Goal: Entertainment & Leisure: Consume media (video, audio)

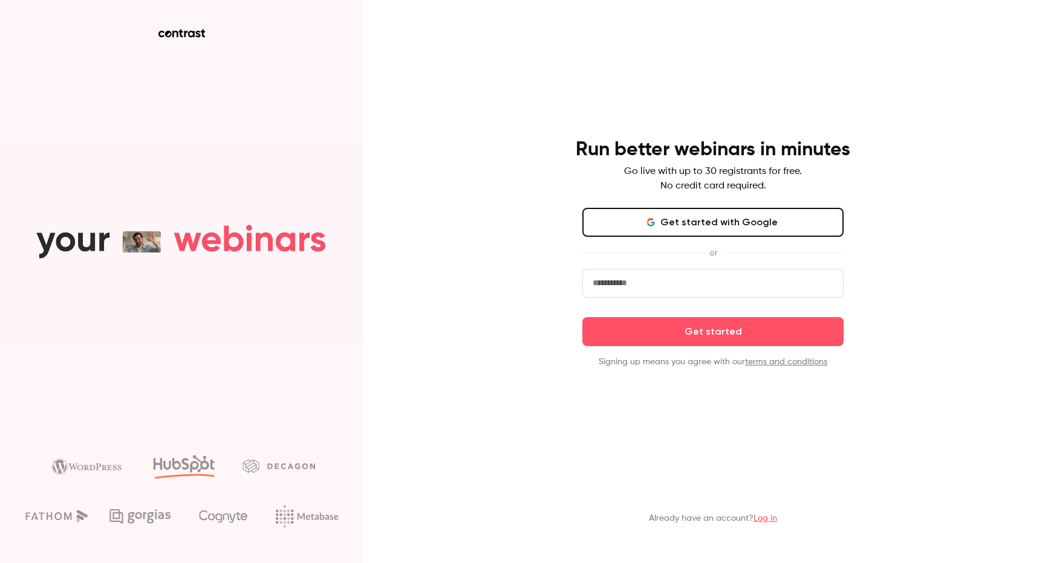
click at [644, 288] on input "email" at bounding box center [712, 283] width 261 height 29
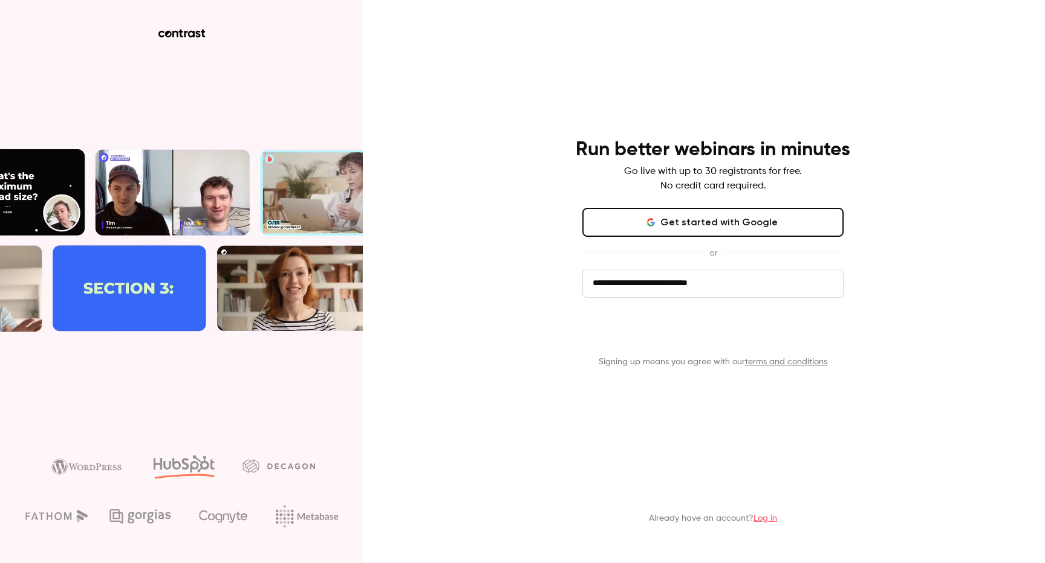
type input "**********"
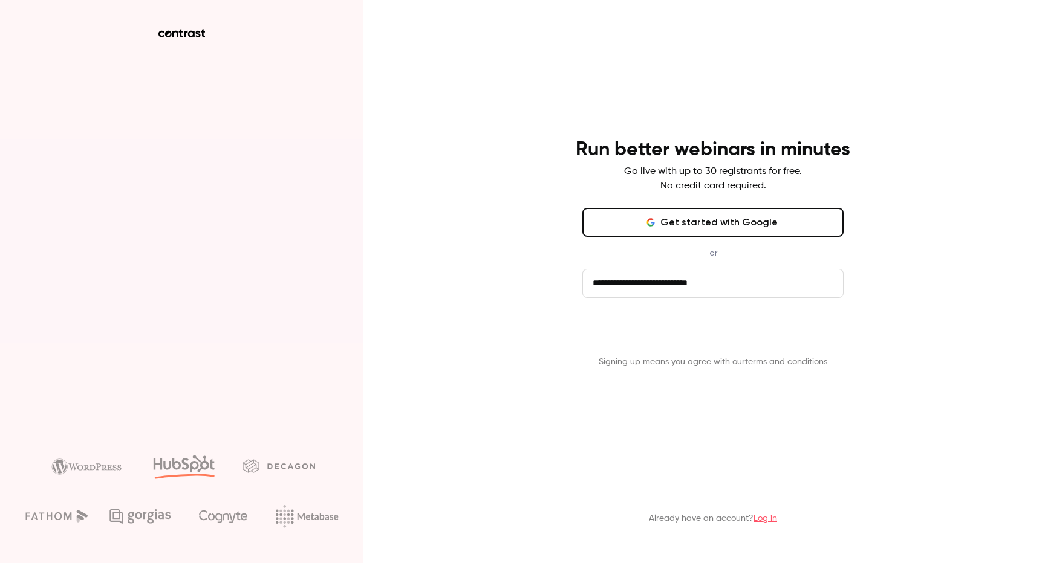
click at [752, 342] on button "Get started" at bounding box center [712, 331] width 261 height 29
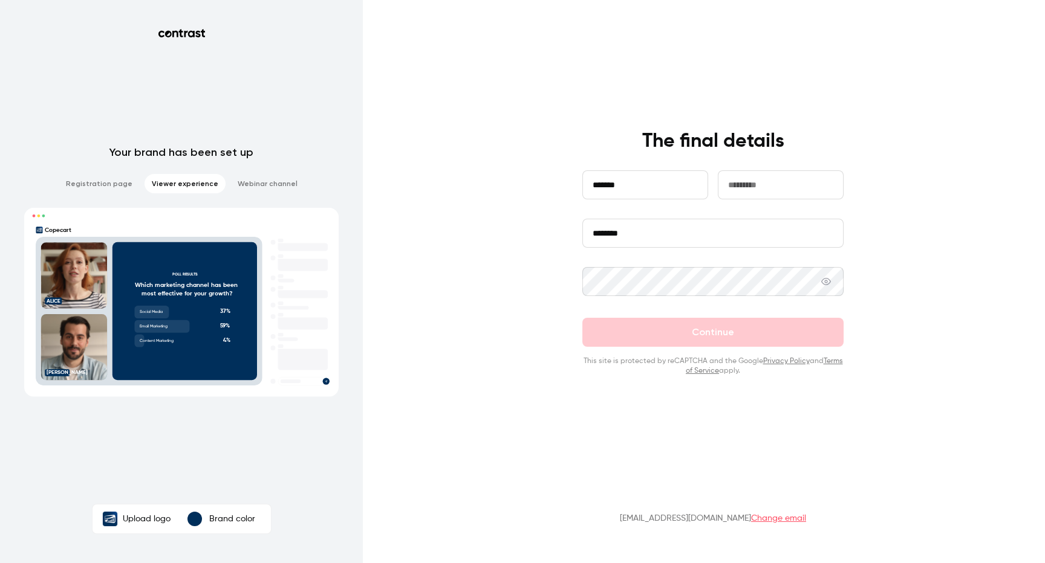
type input "*******"
type input "**********"
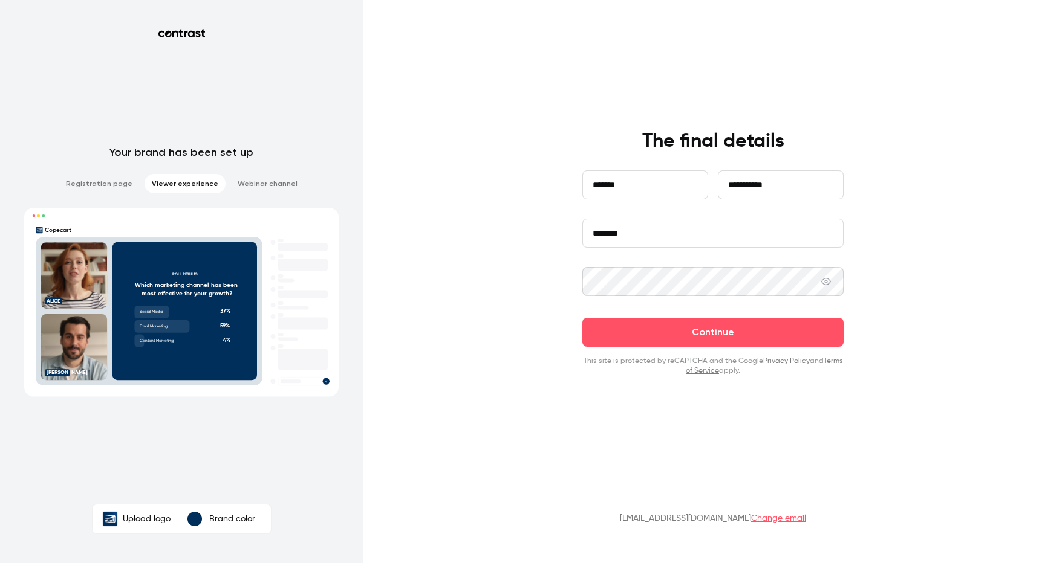
click at [582, 318] on button "Continue" at bounding box center [712, 332] width 261 height 29
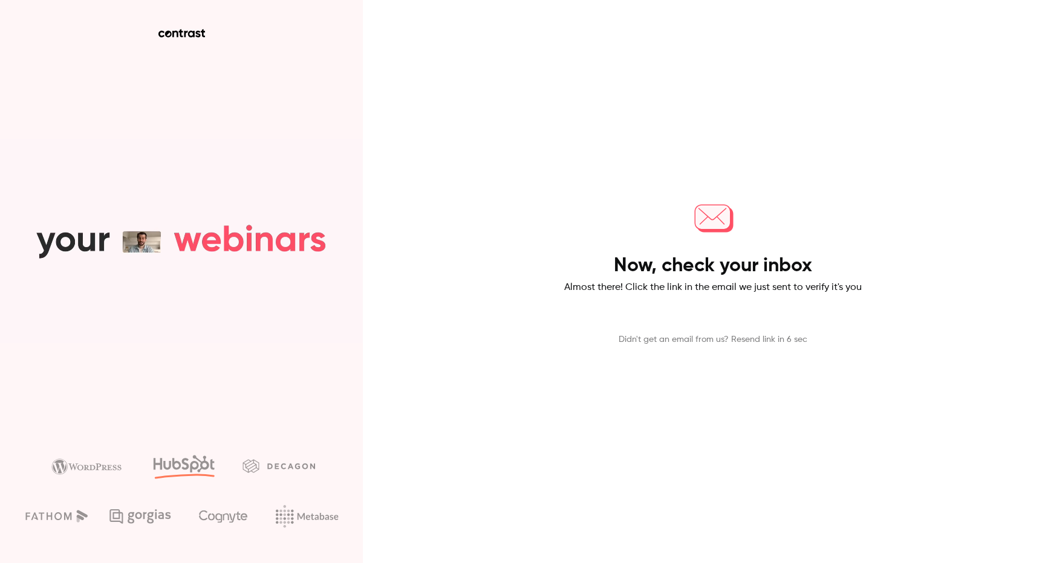
click at [932, 273] on div "Now, check your inbox Almost there! Click the link in the email we just sent to…" at bounding box center [522, 281] width 1045 height 563
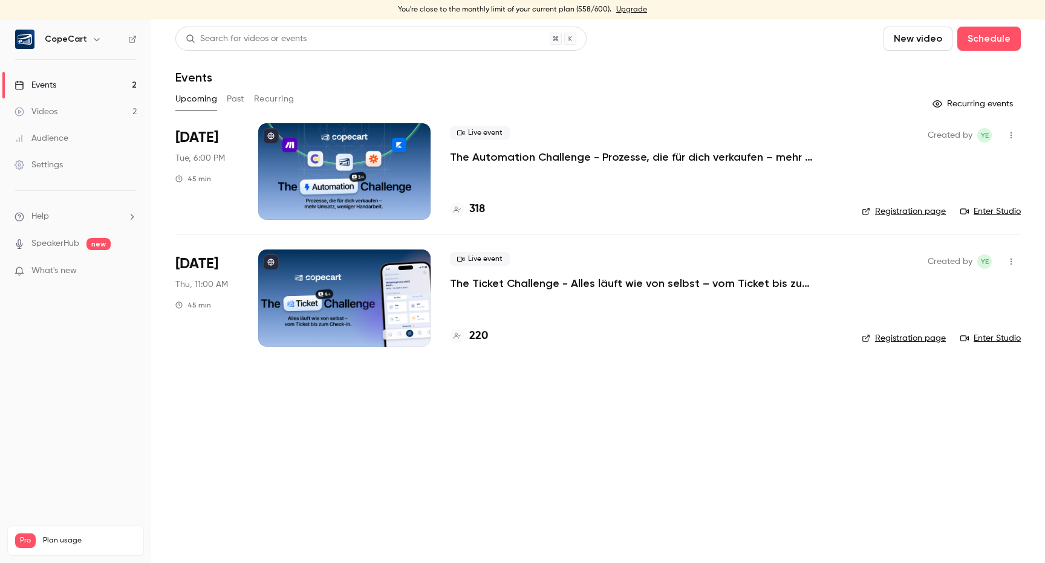
click at [244, 100] on button "Past" at bounding box center [236, 98] width 18 height 19
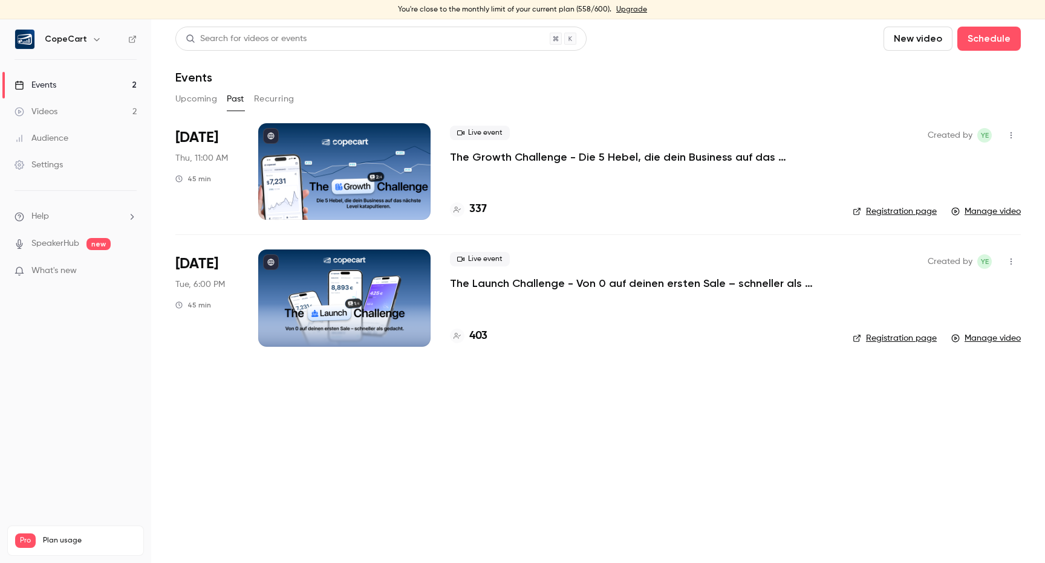
drag, startPoint x: 282, startPoint y: 100, endPoint x: 355, endPoint y: 70, distance: 79.2
click at [355, 70] on div "Search for videos or events New video Schedule Events Upcoming Past Recurring […" at bounding box center [597, 194] width 845 height 335
click at [438, 74] on div "Events" at bounding box center [597, 77] width 845 height 15
click at [85, 112] on link "Videos 2" at bounding box center [75, 112] width 151 height 27
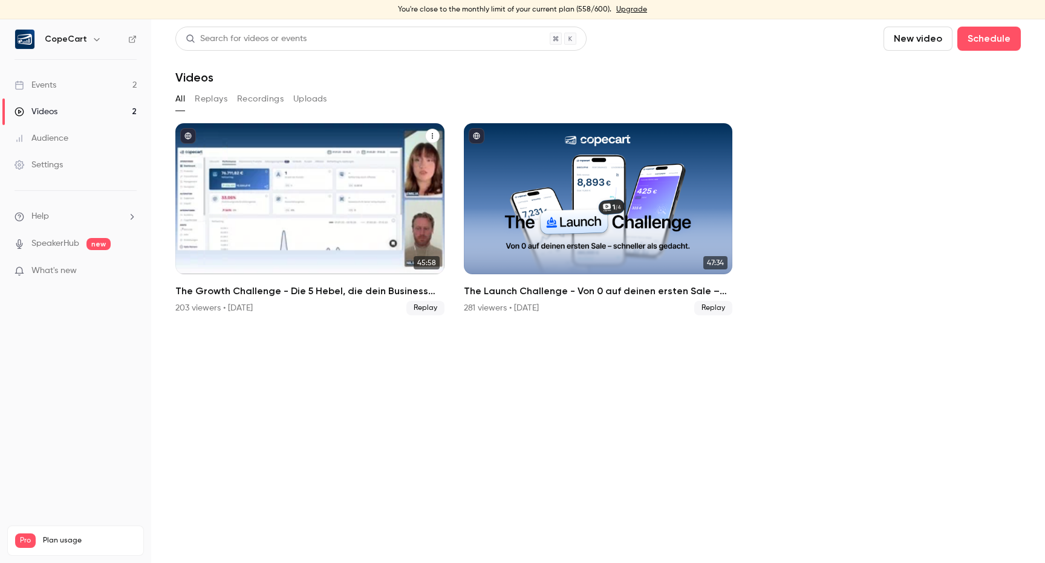
click at [264, 151] on div "The Growth Challenge - Die 5 Hebel, die dein Business auf das nächste Level kat…" at bounding box center [309, 198] width 269 height 151
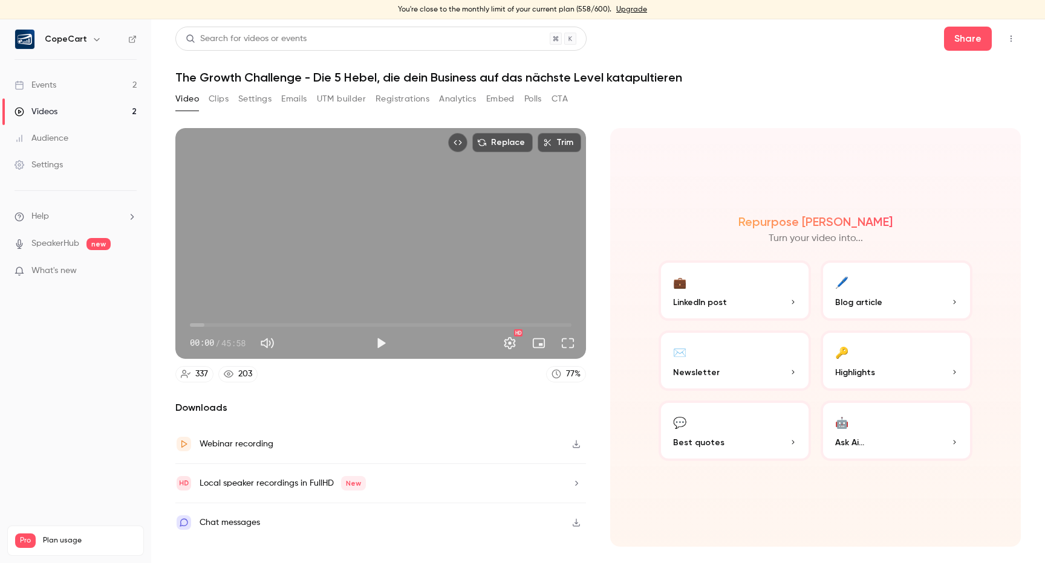
click at [221, 99] on button "Clips" at bounding box center [219, 98] width 20 height 19
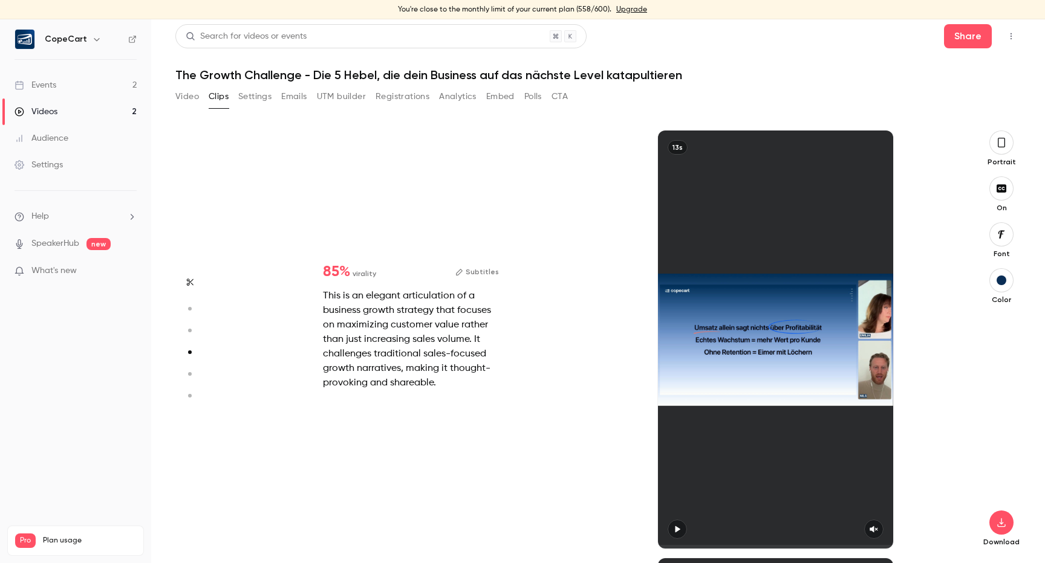
scroll to position [1284, 0]
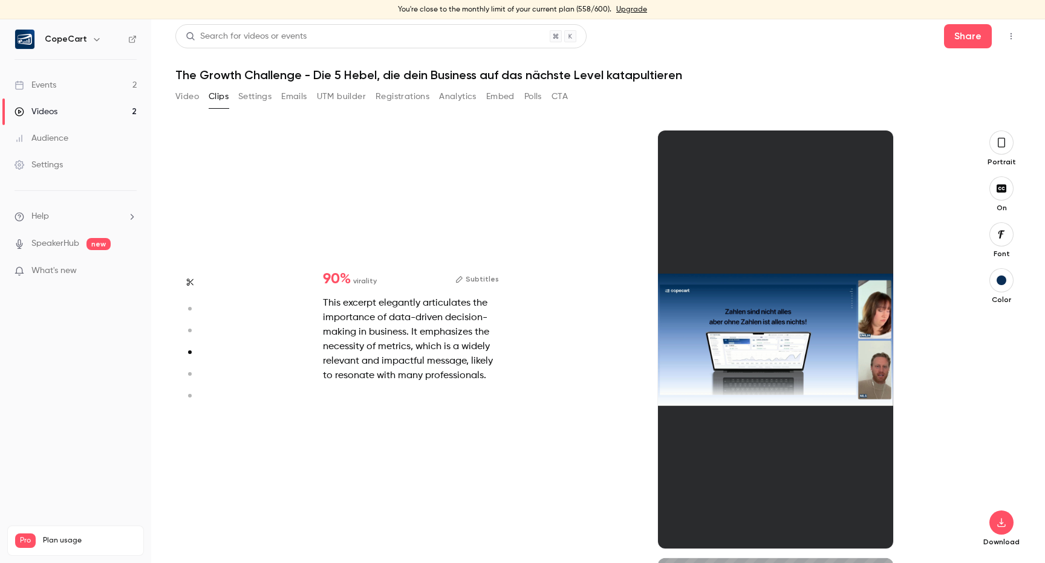
type input "*"
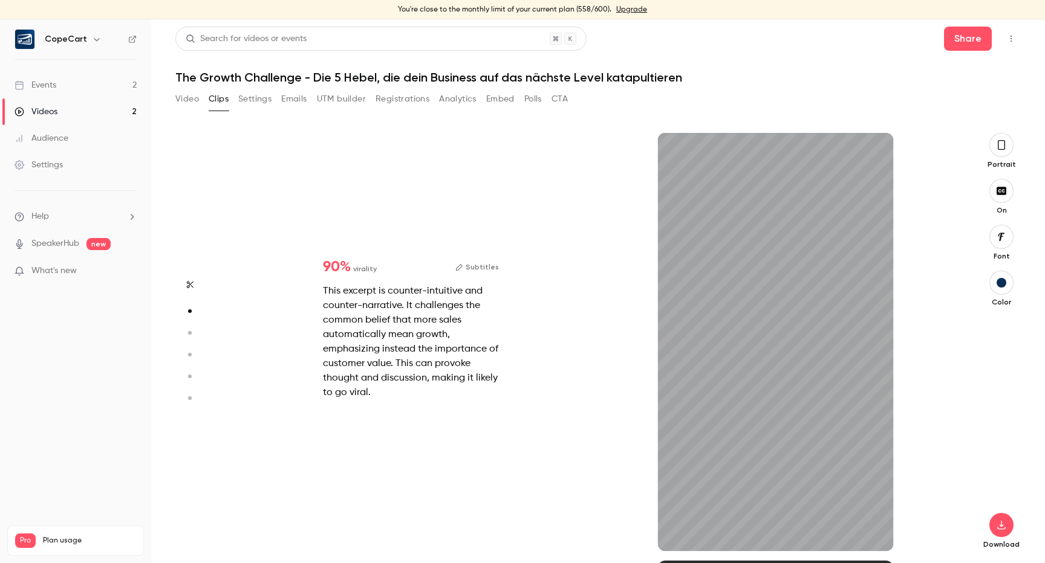
scroll to position [428, 0]
click at [998, 241] on icon "button" at bounding box center [1001, 237] width 13 height 10
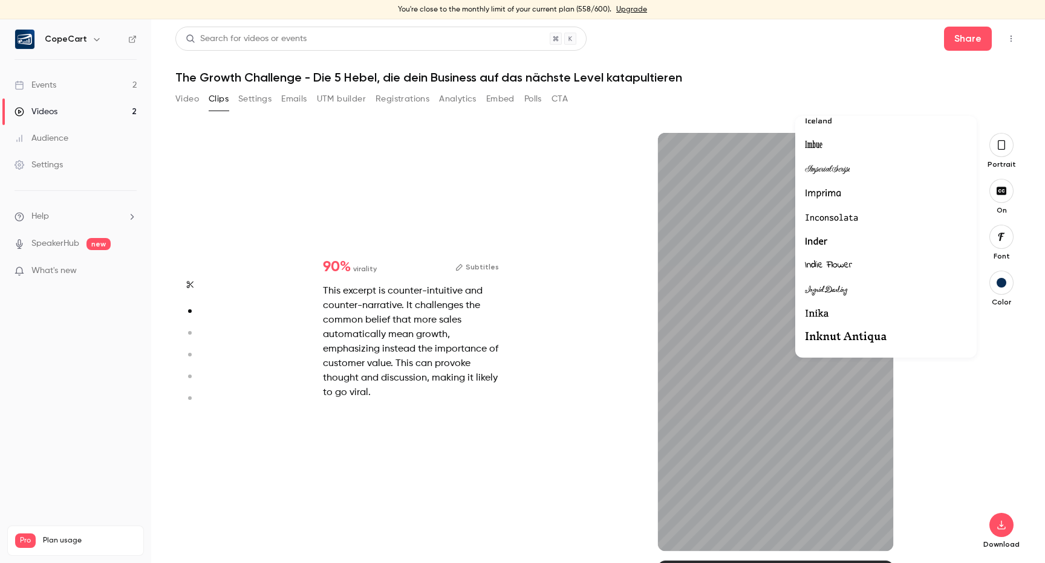
scroll to position [13554, 0]
click at [829, 163] on div at bounding box center [886, 165] width 162 height 16
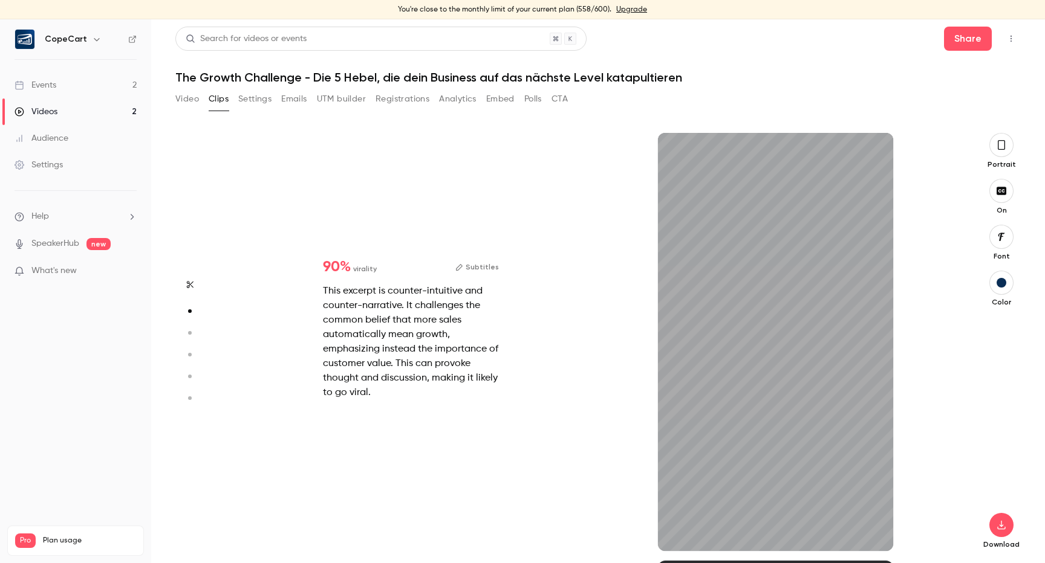
type input "**"
click at [996, 279] on div "button" at bounding box center [1001, 283] width 10 height 10
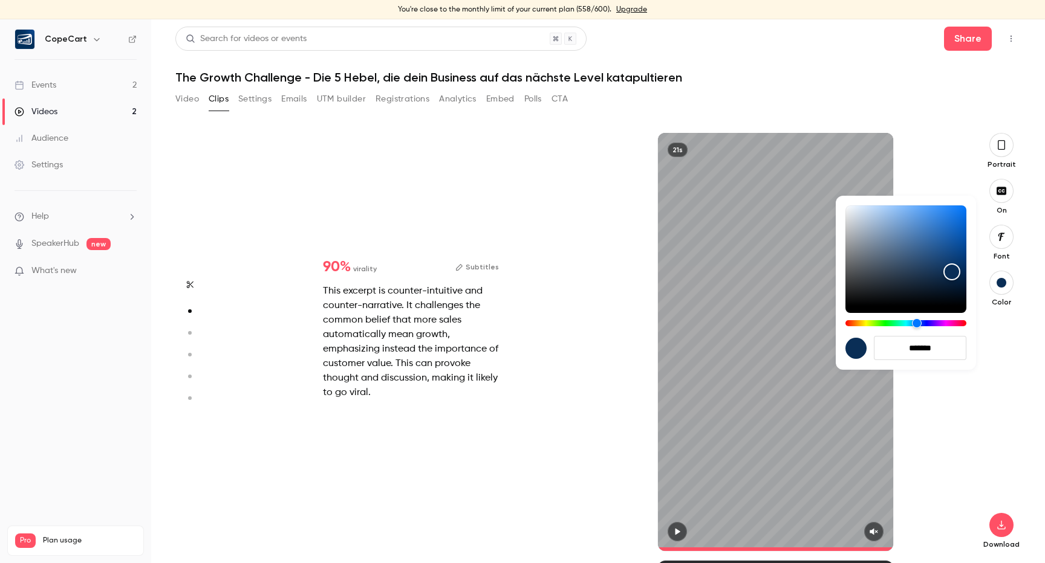
click at [1004, 337] on div at bounding box center [522, 281] width 1045 height 563
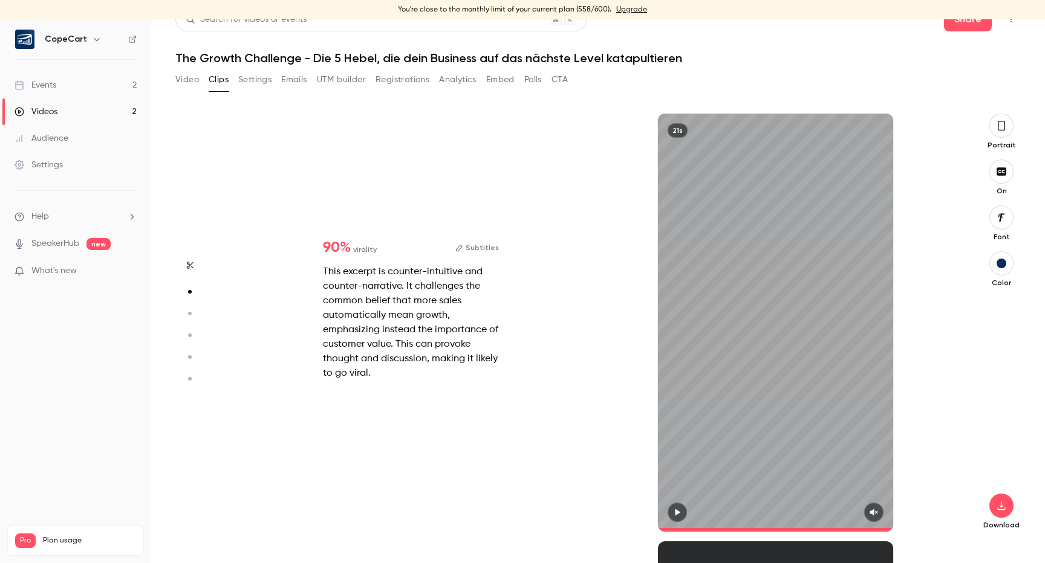
scroll to position [428, 0]
